Goal: Transaction & Acquisition: Purchase product/service

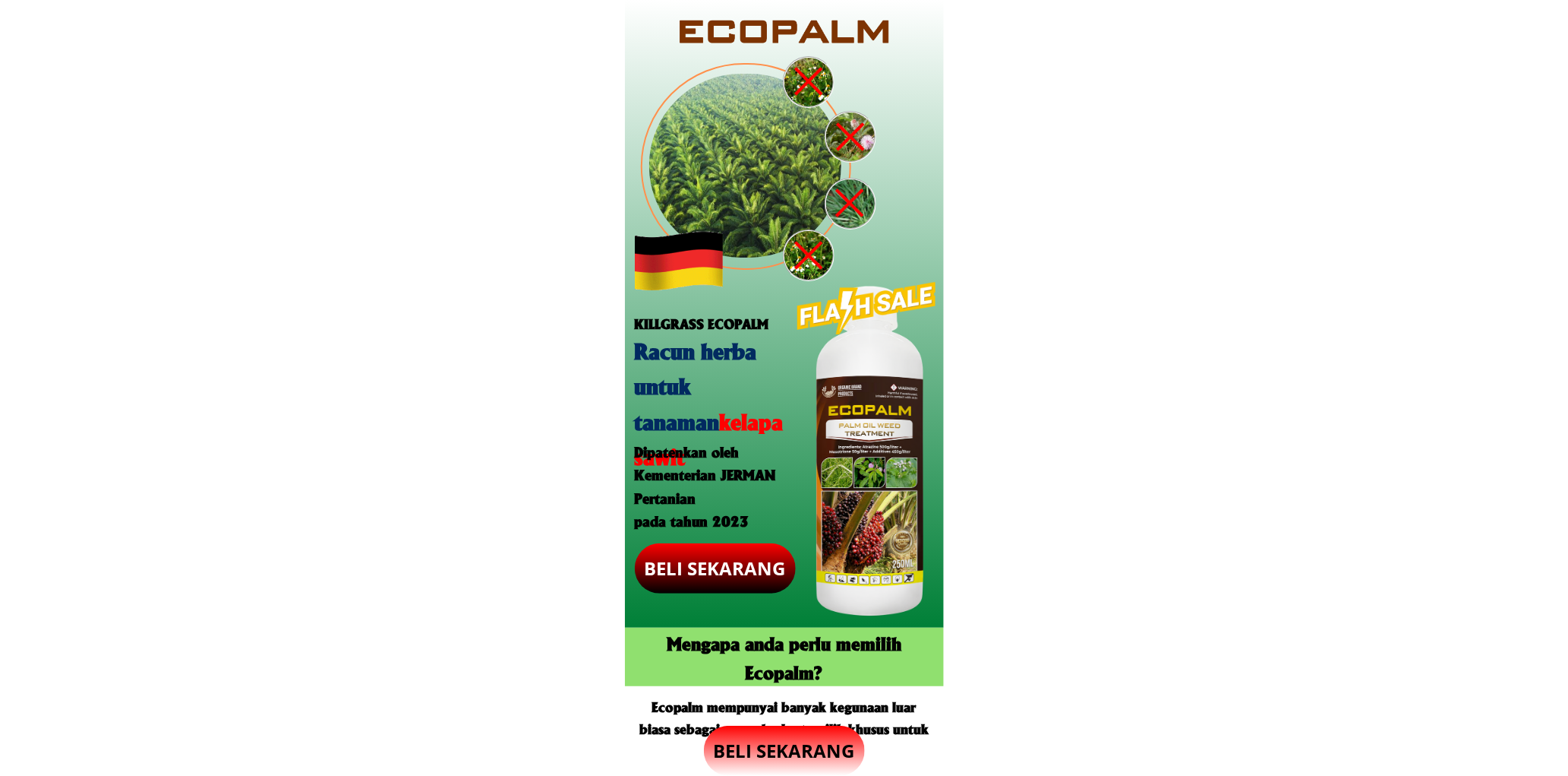
click at [811, 738] on p "BELI SEKARANG" at bounding box center [784, 751] width 161 height 50
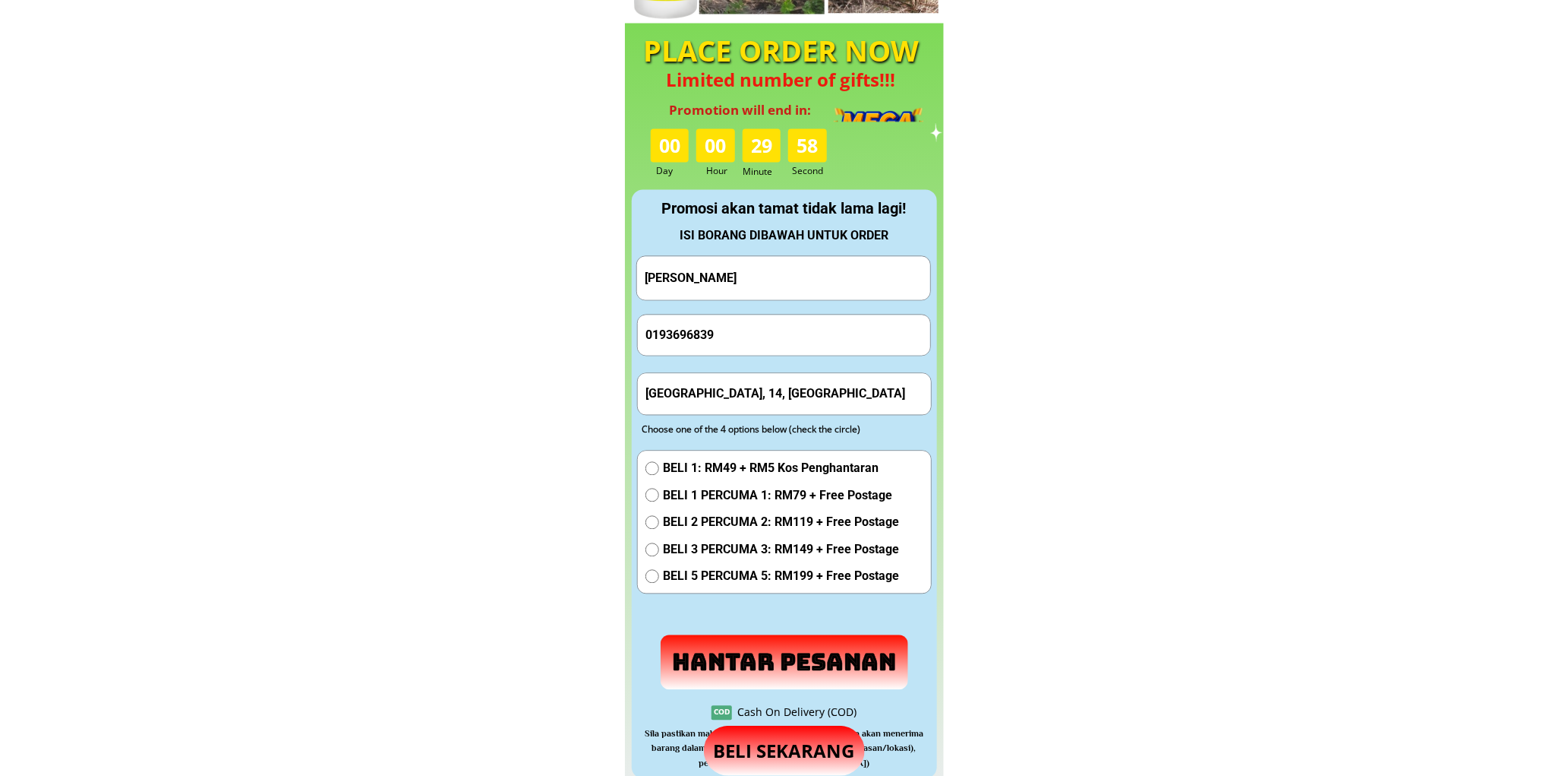
scroll to position [1419, 0]
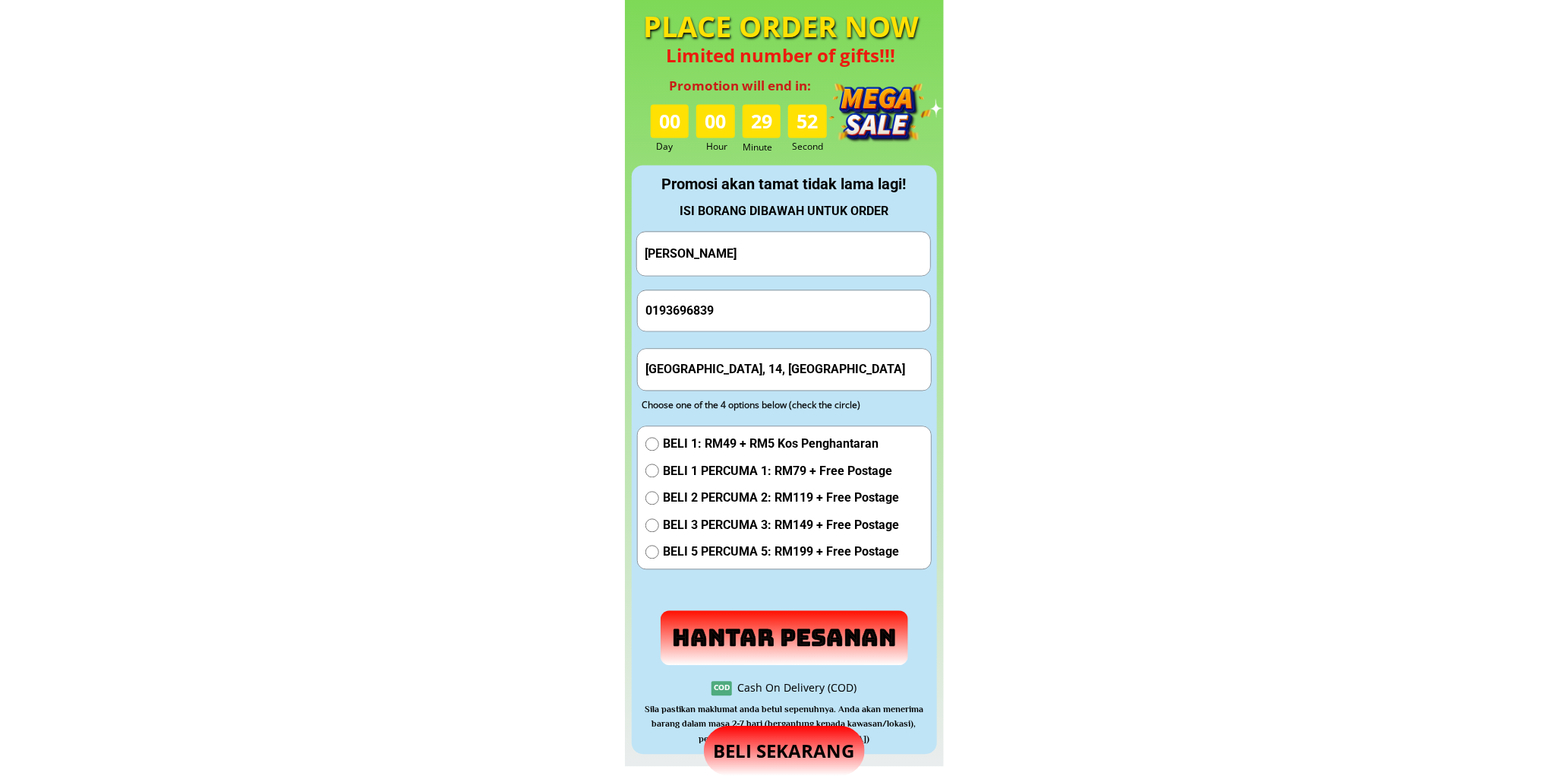
click at [794, 246] on input "[PERSON_NAME]" at bounding box center [784, 253] width 286 height 44
drag, startPoint x: 794, startPoint y: 246, endPoint x: 836, endPoint y: 326, distance: 90.4
click at [794, 248] on input "[PERSON_NAME]" at bounding box center [784, 253] width 286 height 44
paste input "ABANG [PERSON_NAME]"
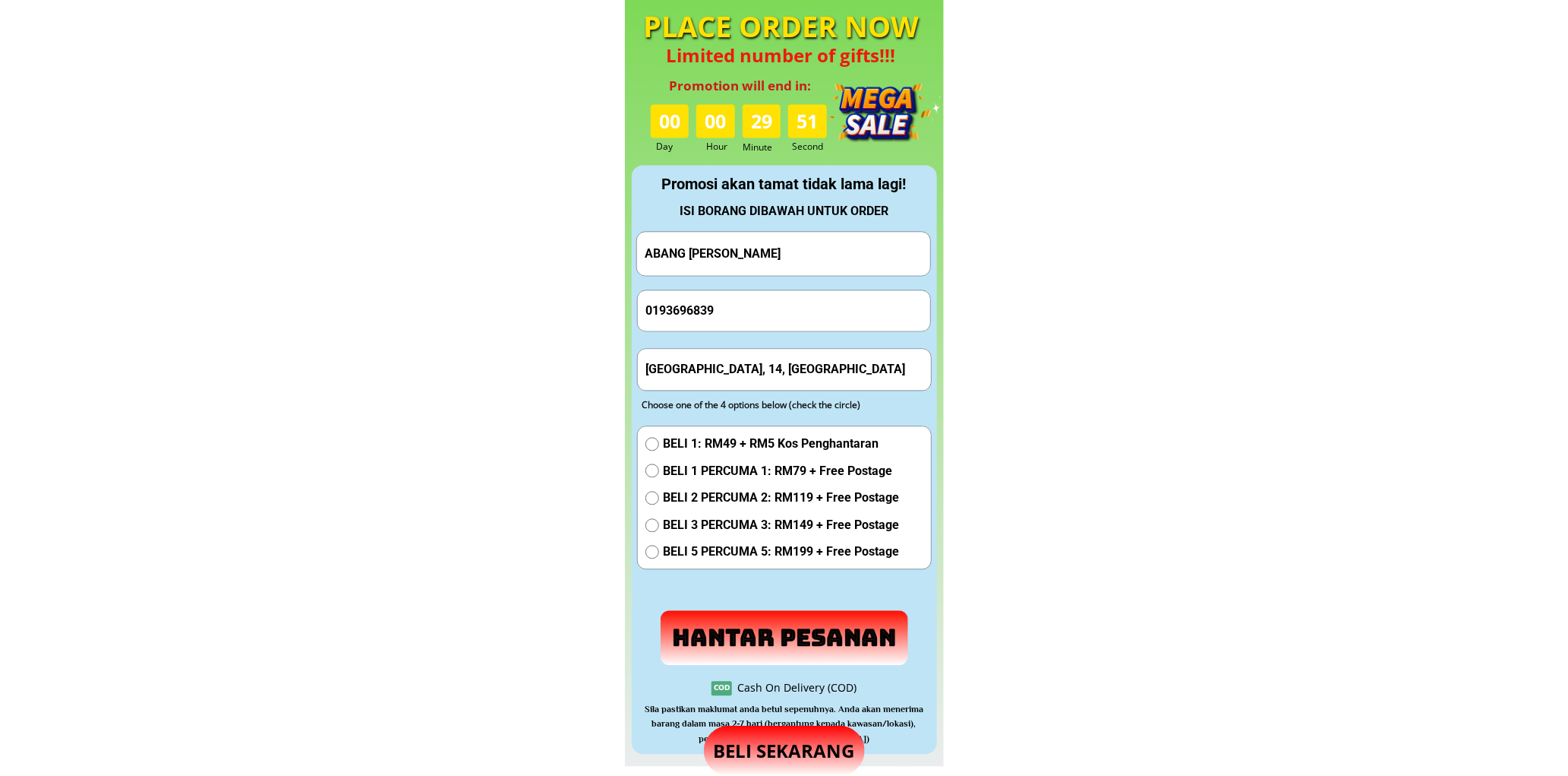
type input "ABANG [PERSON_NAME]"
click at [749, 315] on input "0193696839" at bounding box center [784, 311] width 286 height 41
paste input "1-15604596"
type input "011-15604596"
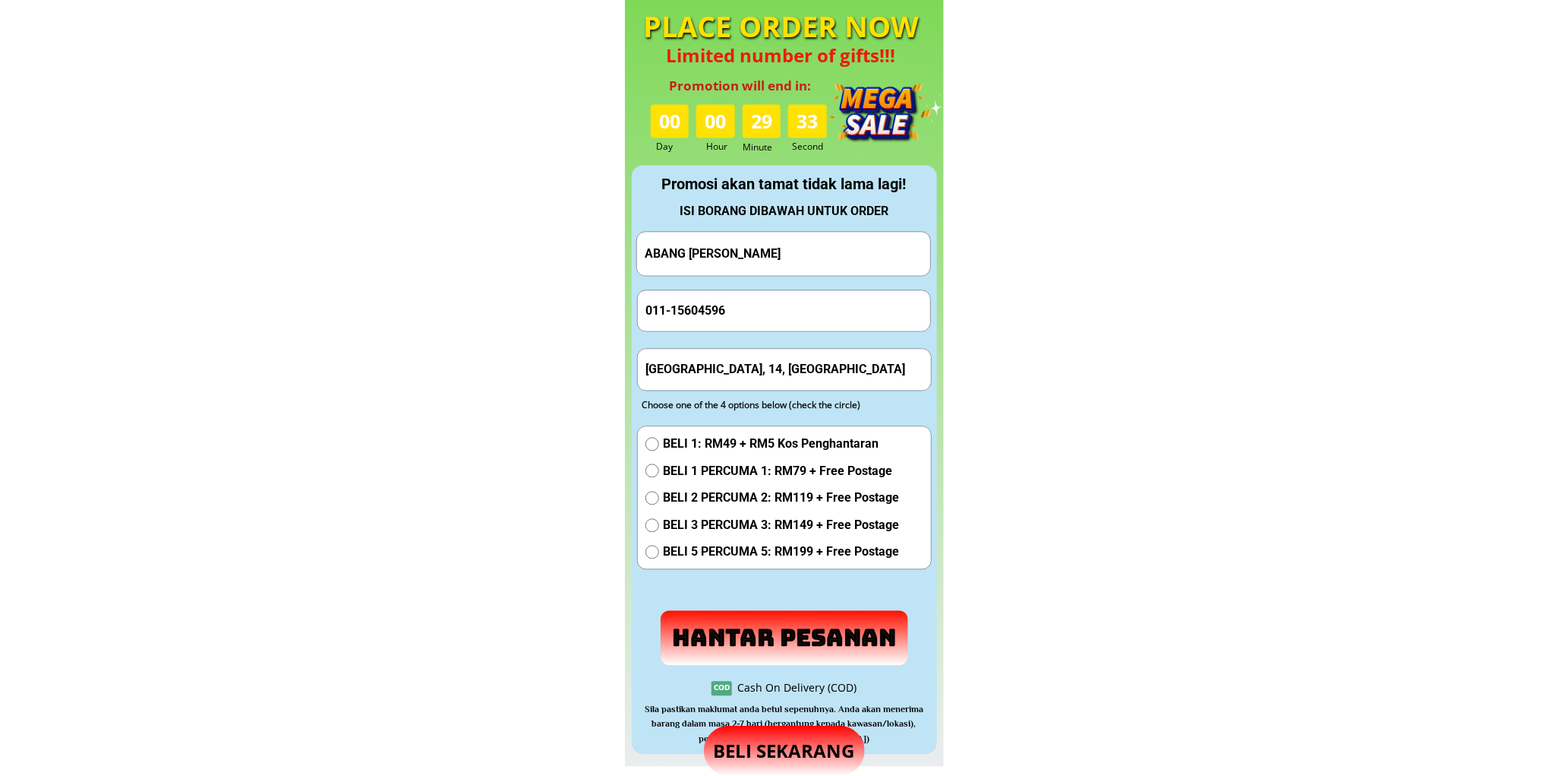
click at [790, 367] on input "[GEOGRAPHIC_DATA], 14, [GEOGRAPHIC_DATA]" at bounding box center [784, 369] width 286 height 41
paste input "No 5 [GEOGRAPHIC_DATA]...95700... [GEOGRAPHIC_DATA][GEOGRAPHIC_DATA]"
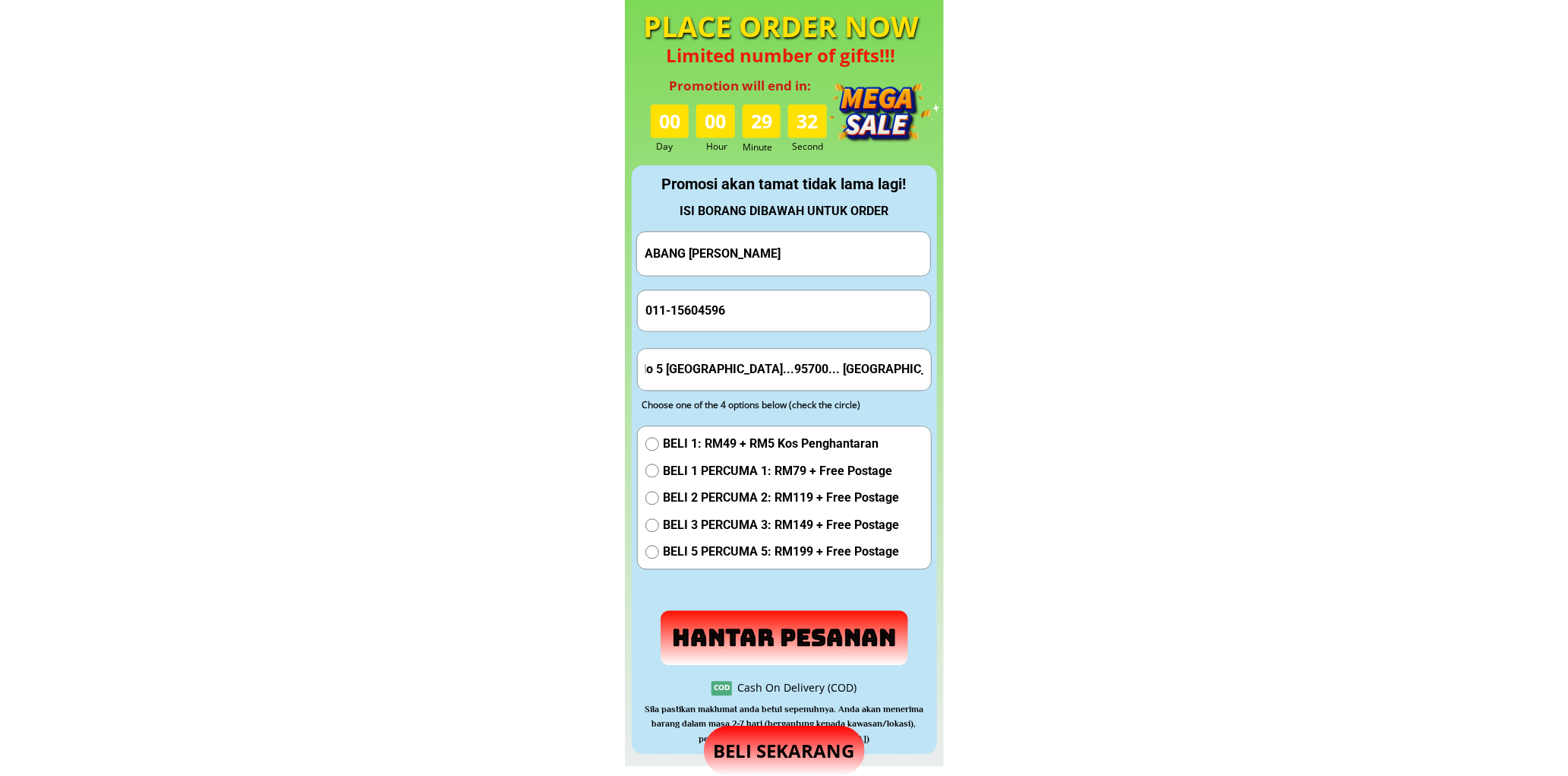
type input "No 5 [GEOGRAPHIC_DATA]...95700... [GEOGRAPHIC_DATA][GEOGRAPHIC_DATA]"
click at [670, 304] on input "011-15604596" at bounding box center [784, 311] width 286 height 41
type input "01115604596"
click at [694, 502] on span "BELI 2 PERCUMA 2: RM119 + Free Postage" at bounding box center [782, 497] width 236 height 19
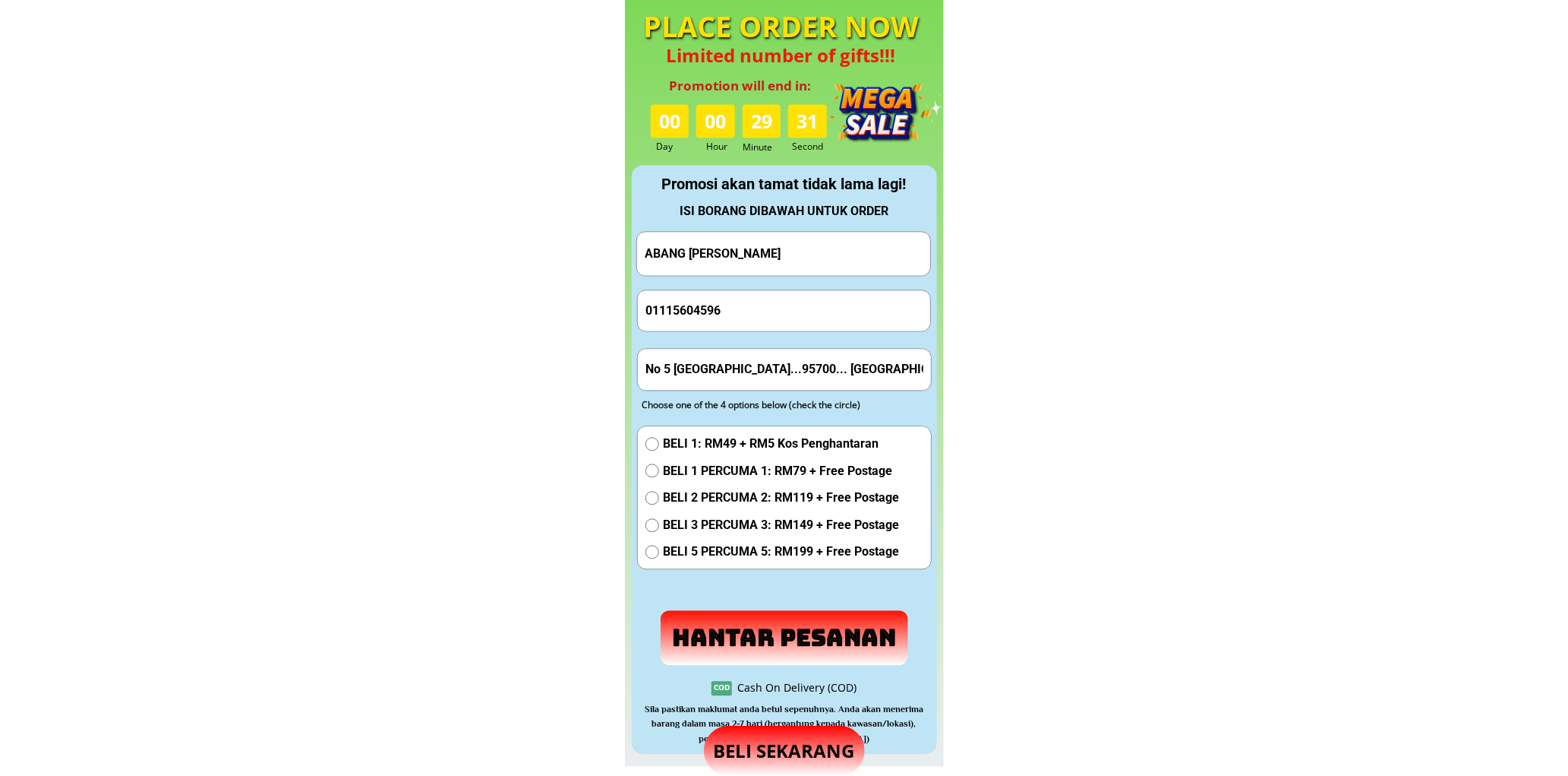
radio input "true"
click at [788, 636] on p "Hantar Pesanan" at bounding box center [784, 636] width 252 height 55
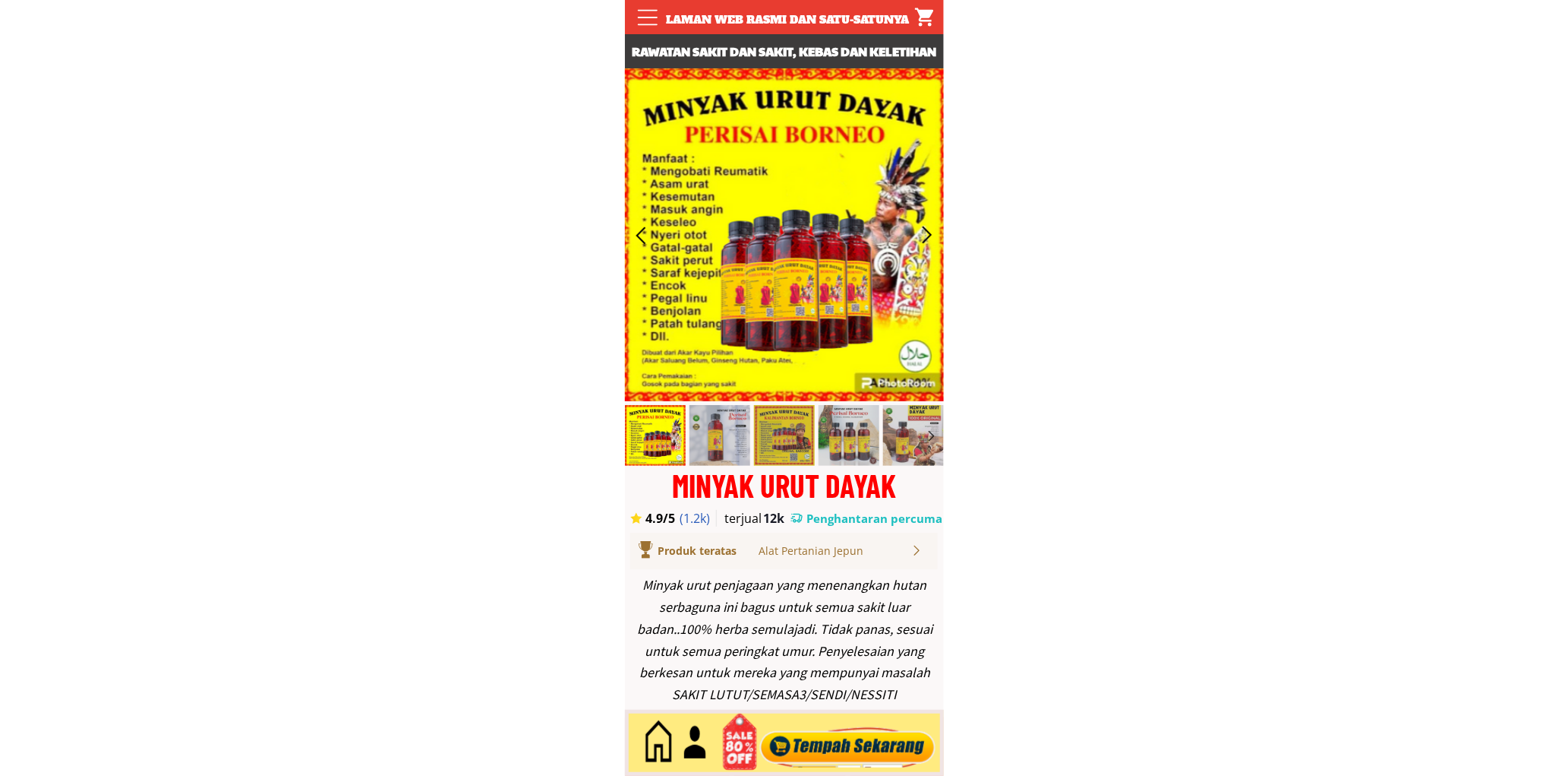
click at [821, 743] on div at bounding box center [847, 743] width 184 height 50
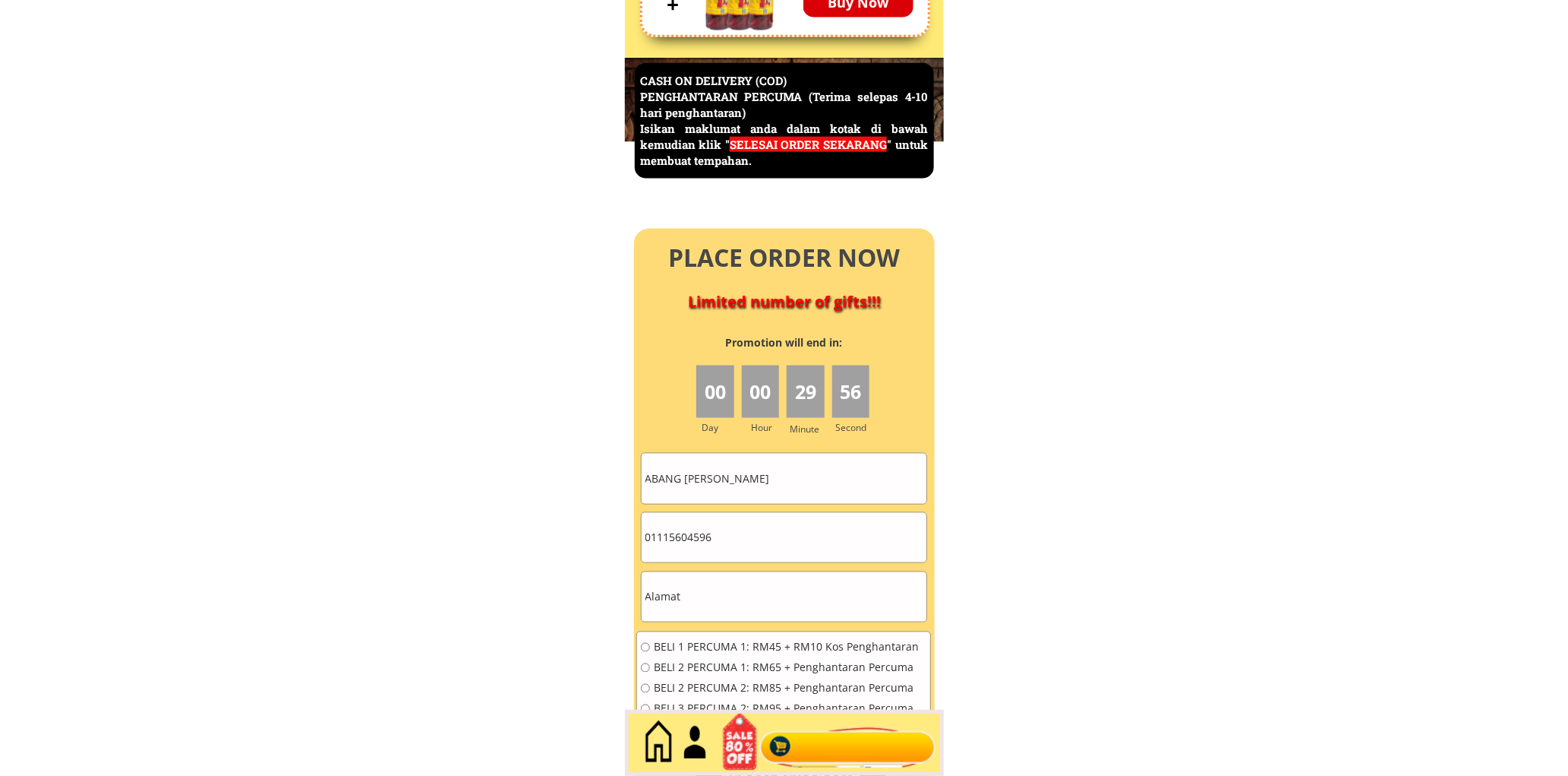
scroll to position [6591, 0]
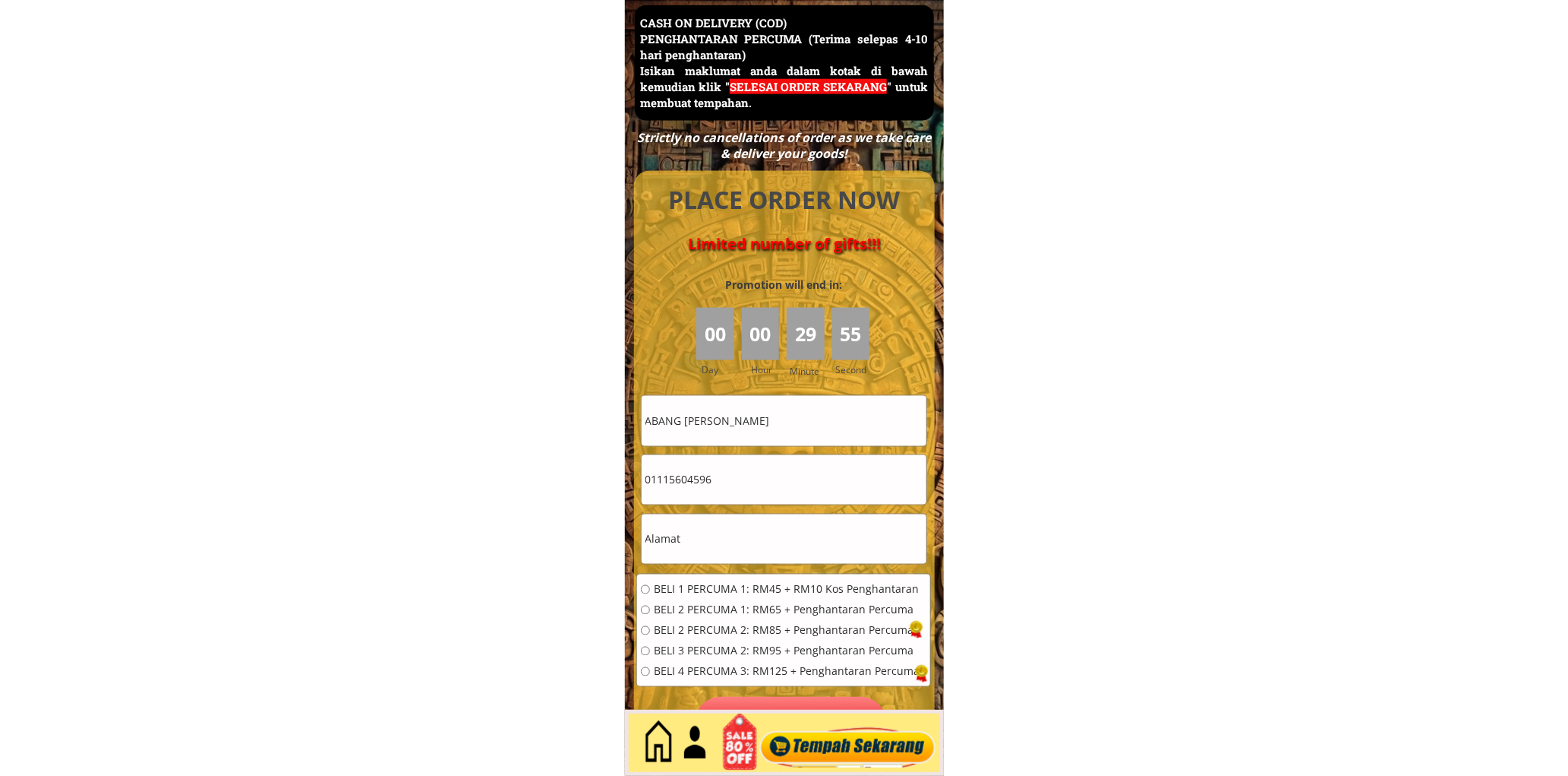
click at [813, 414] on input "ABANG [PERSON_NAME]" at bounding box center [784, 420] width 285 height 49
click at [811, 414] on input "ABANG [PERSON_NAME]" at bounding box center [784, 420] width 285 height 49
paste input "Hazizi bin hashim"
type input "Hazizi bin hashim"
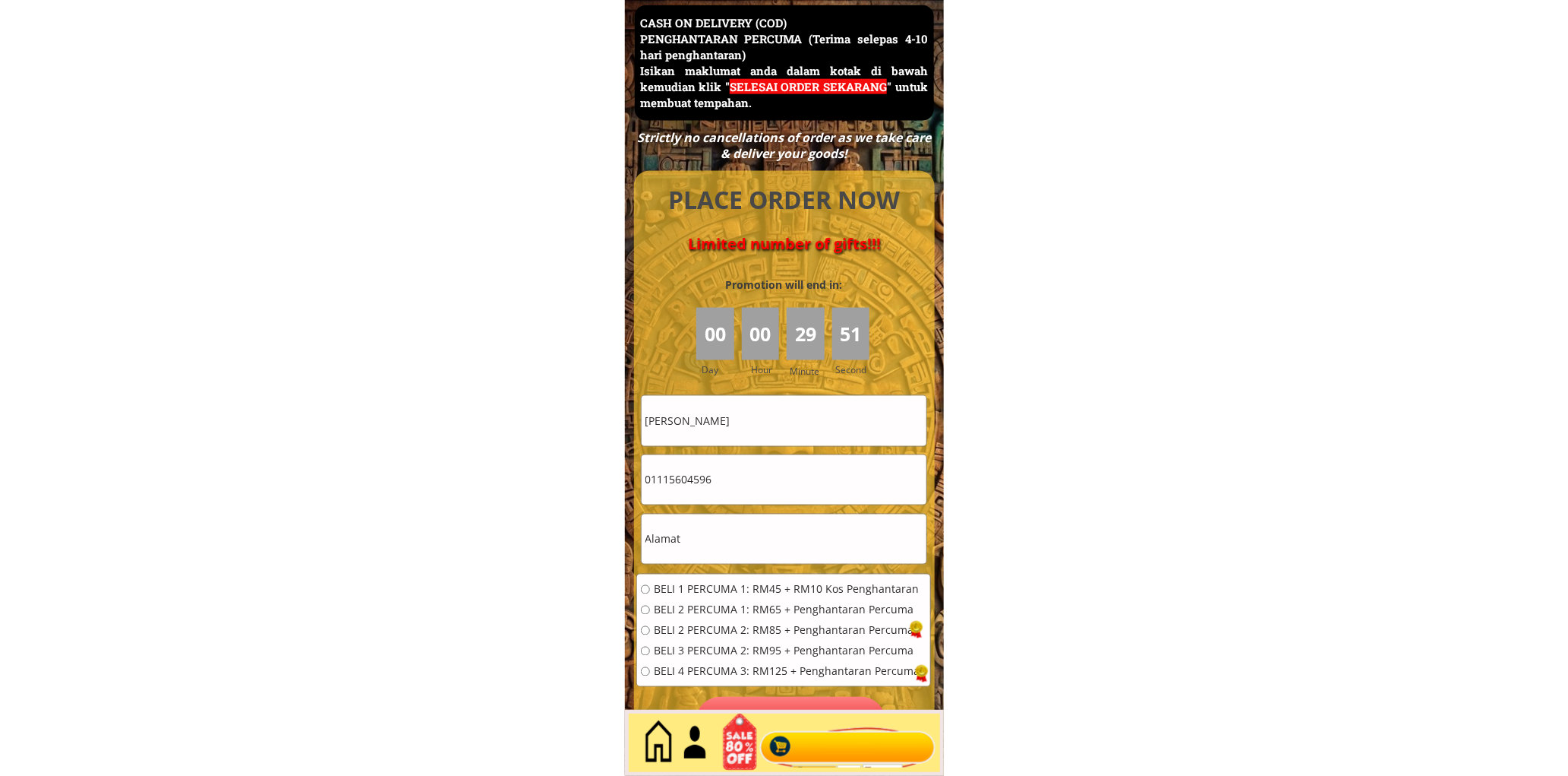
click at [765, 490] on input "01115604596" at bounding box center [784, 480] width 285 height 49
paste input "3332230"
type input "0133322306"
click at [714, 541] on input "text" at bounding box center [784, 539] width 285 height 49
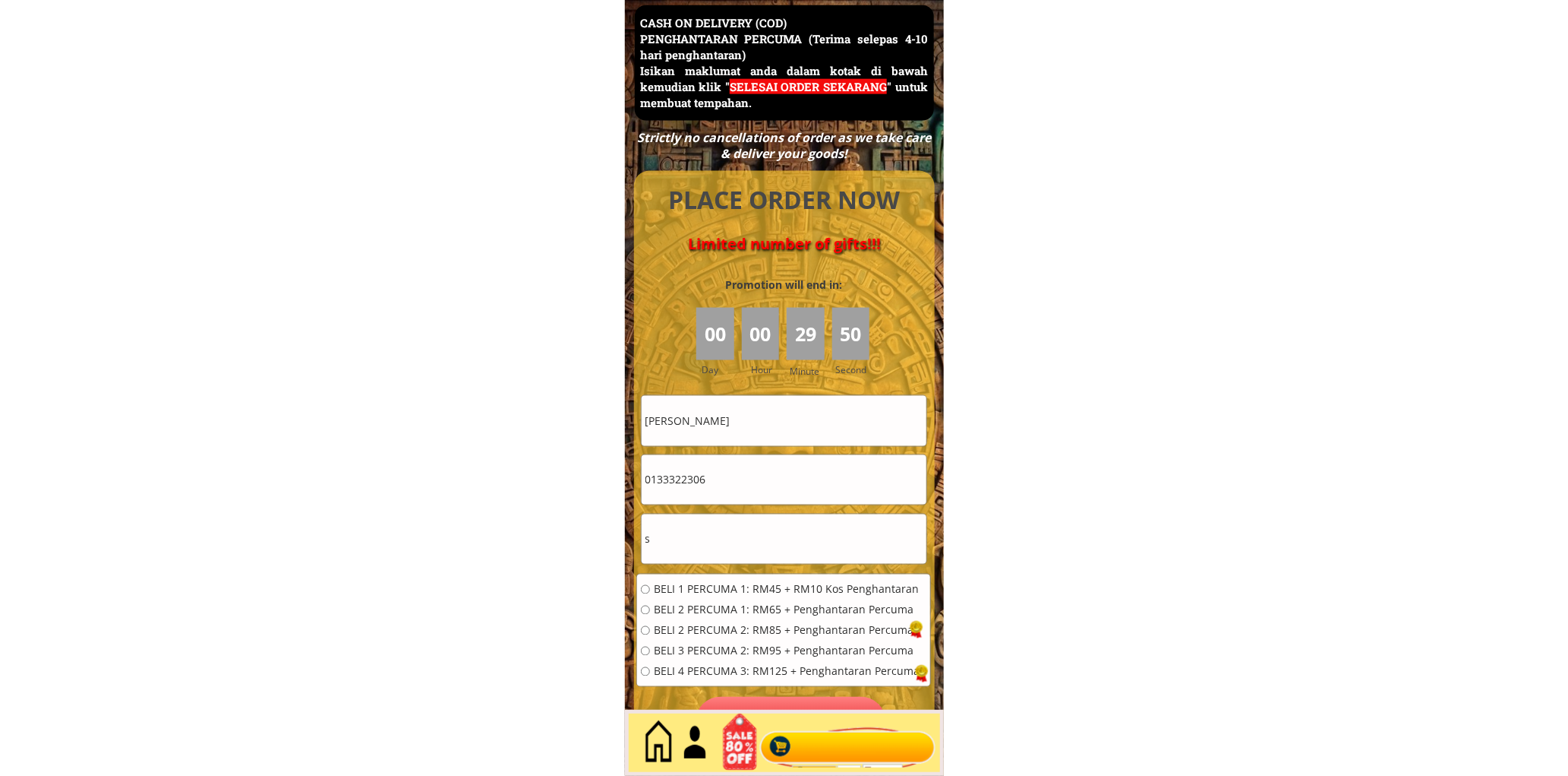
type input "s"
click at [715, 598] on div "BELI 1 PERCUMA 1: RM45 + RM10 Kos Penghantaran BELI 2 PERCUMA 1: RM65 + Penghan…" at bounding box center [781, 636] width 279 height 103
click at [752, 584] on span "BELI 1 PERCUMA 1: RM45 + RM10 Kos Penghantaran" at bounding box center [786, 589] width 265 height 11
radio input "true"
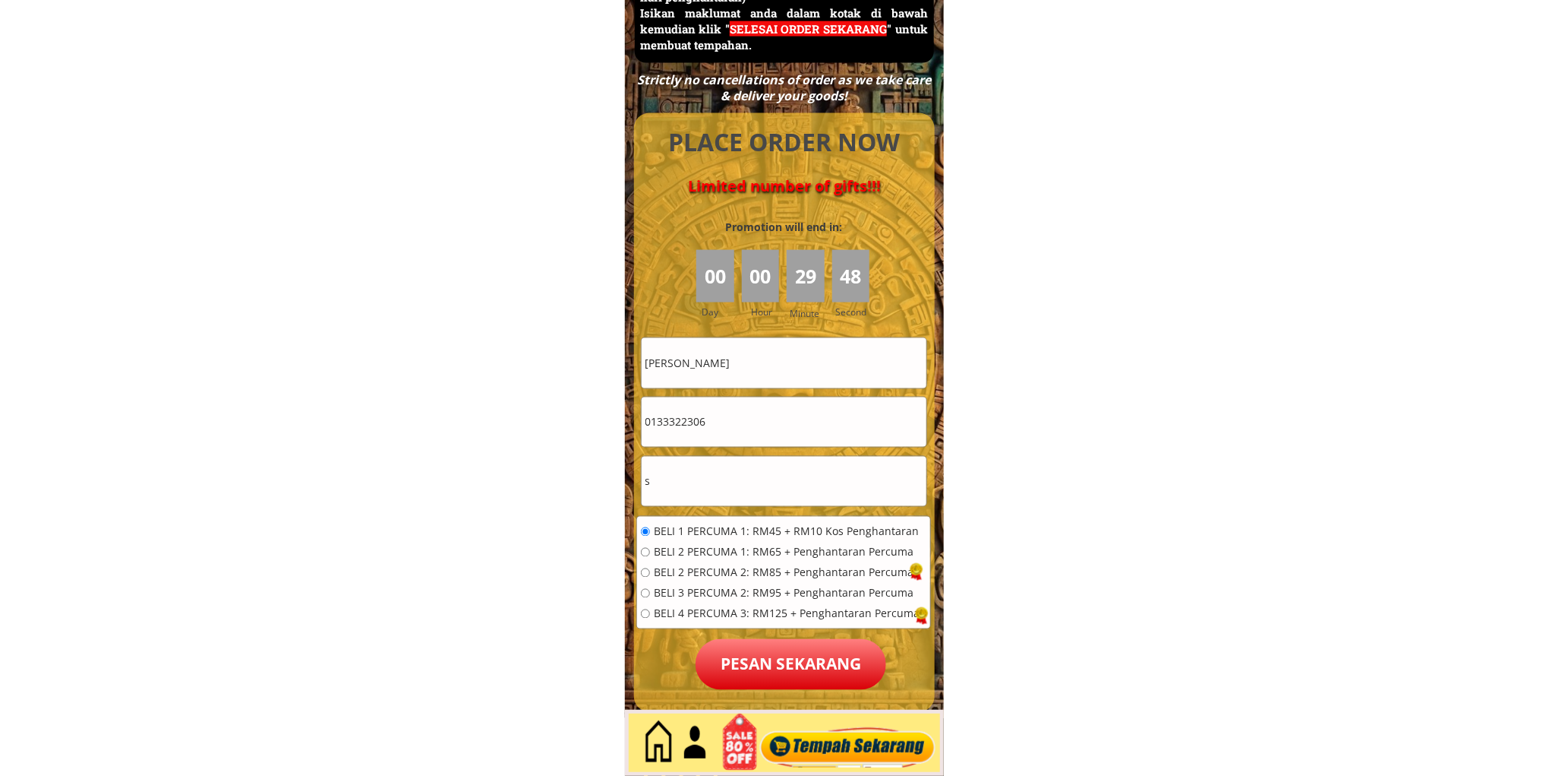
scroll to position [6732, 0]
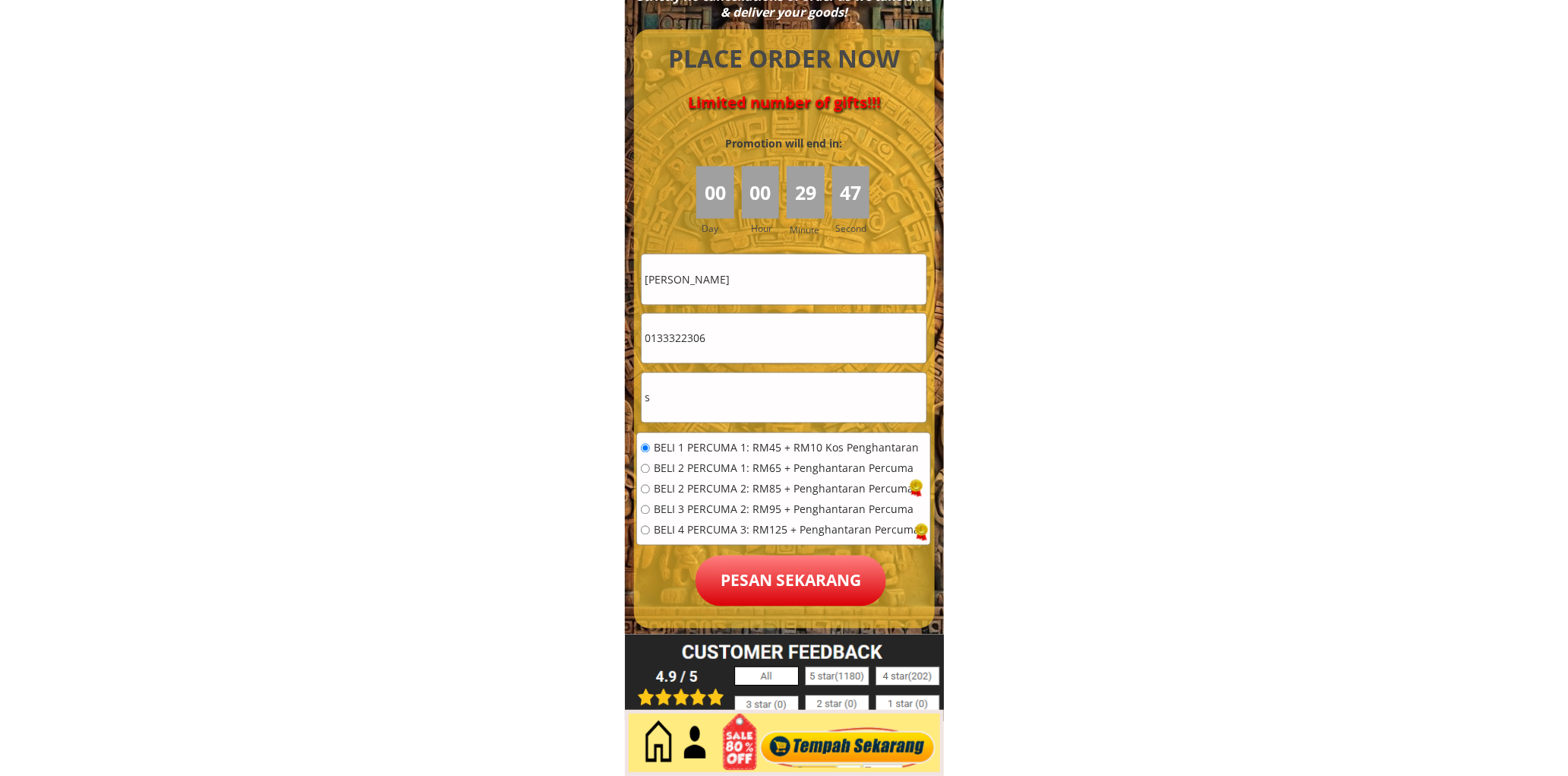
click at [800, 574] on p "Pesan sekarang" at bounding box center [790, 580] width 191 height 51
